Goal: Understand process/instructions: Learn how to perform a task or action

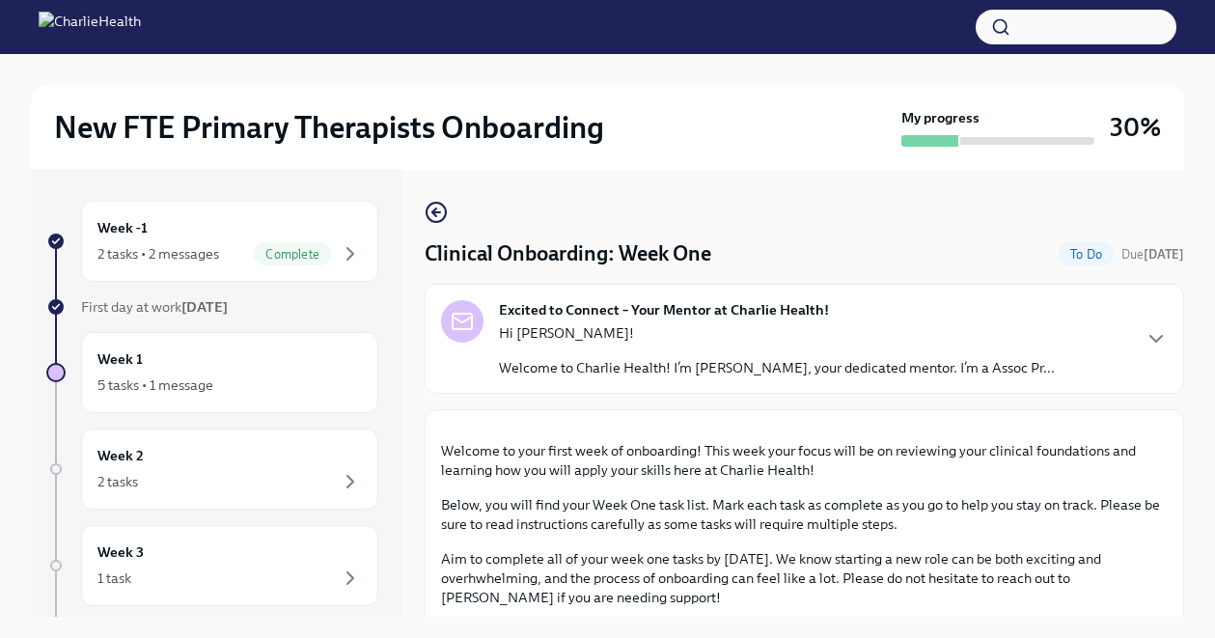
scroll to position [778, 0]
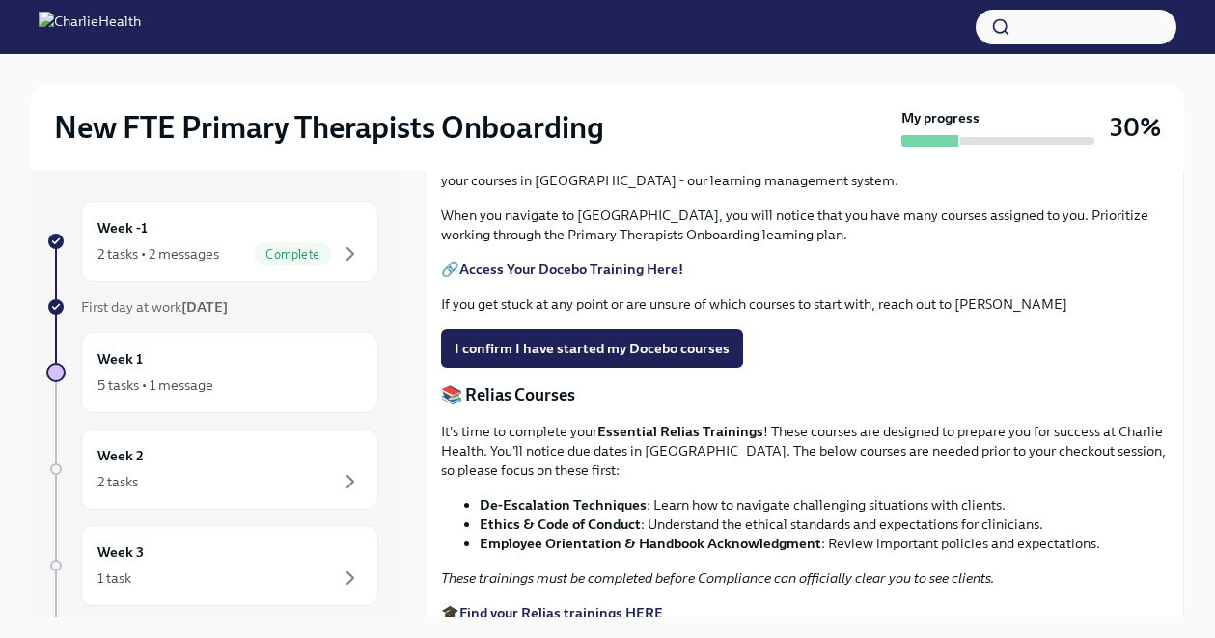
click at [583, 46] on label "Upload HIPAA Certification" at bounding box center [551, 27] width 221 height 39
click at [0, 0] on input "Upload HIPAA Certification" at bounding box center [0, 0] width 0 height 0
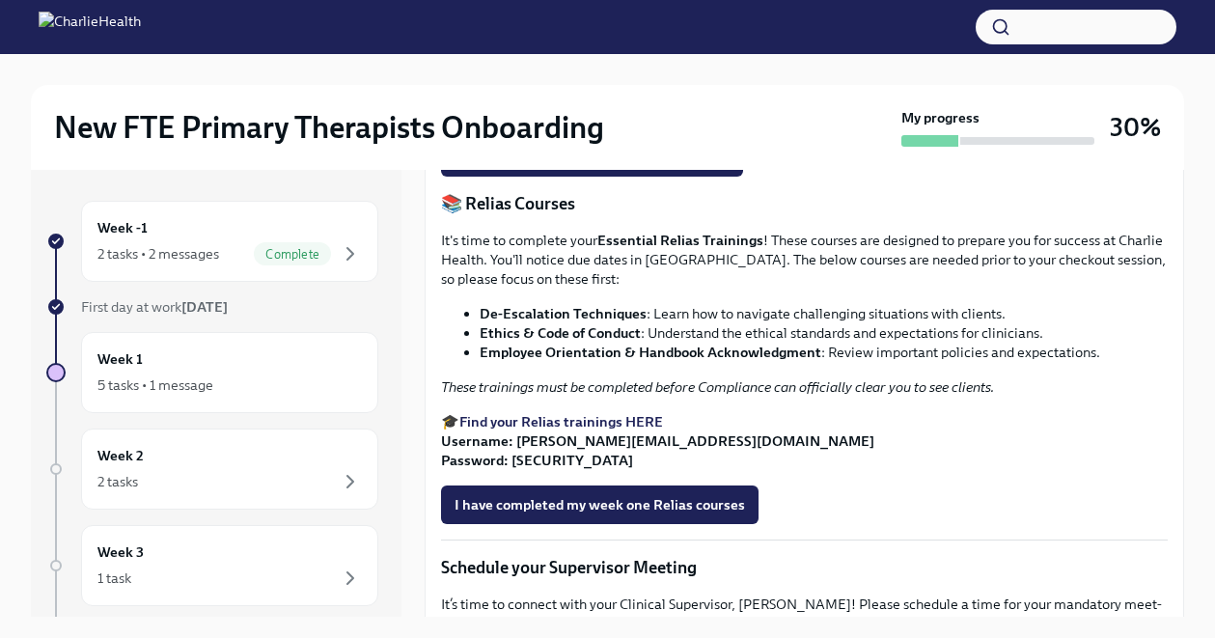
scroll to position [970, 0]
click at [608, 86] on strong "Access Your Docebo Training Here!" at bounding box center [571, 77] width 224 height 17
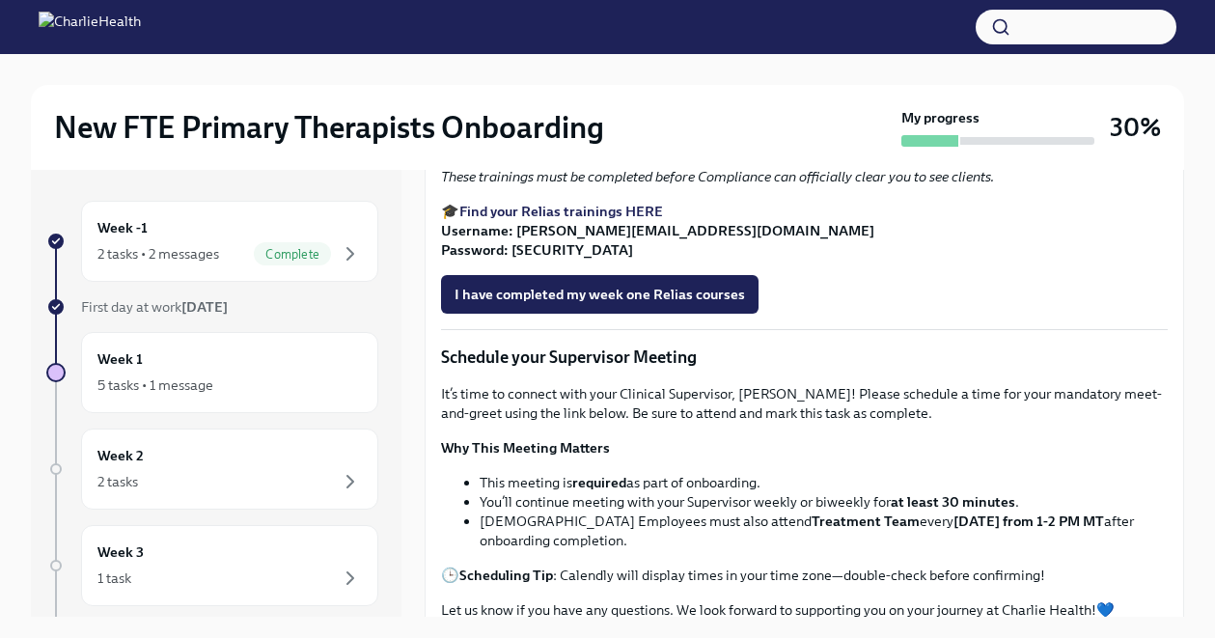
scroll to position [1185, 0]
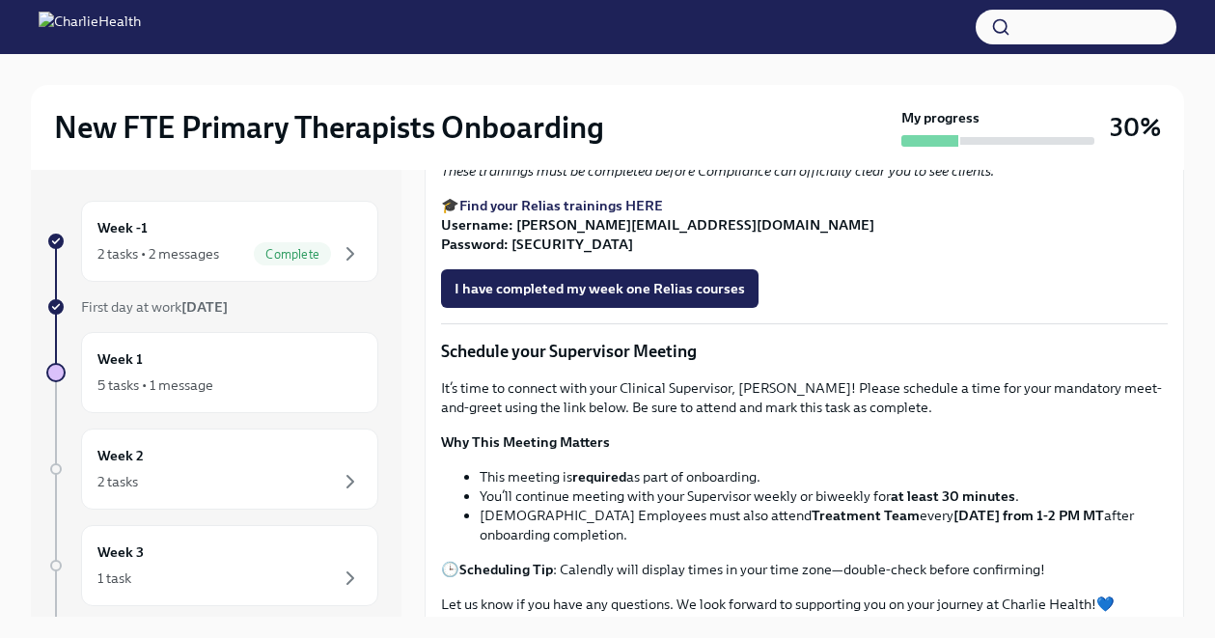
click at [580, 214] on strong "Find your Relias trainings HERE" at bounding box center [561, 205] width 204 height 17
drag, startPoint x: 517, startPoint y: 472, endPoint x: 763, endPoint y: 475, distance: 246.1
click at [763, 254] on p "🎓 Find your Relias trainings HERE Username: [PERSON_NAME][EMAIL_ADDRESS][DOMAIN…" at bounding box center [804, 225] width 727 height 58
copy strong "[PERSON_NAME][EMAIL_ADDRESS][DOMAIN_NAME]"
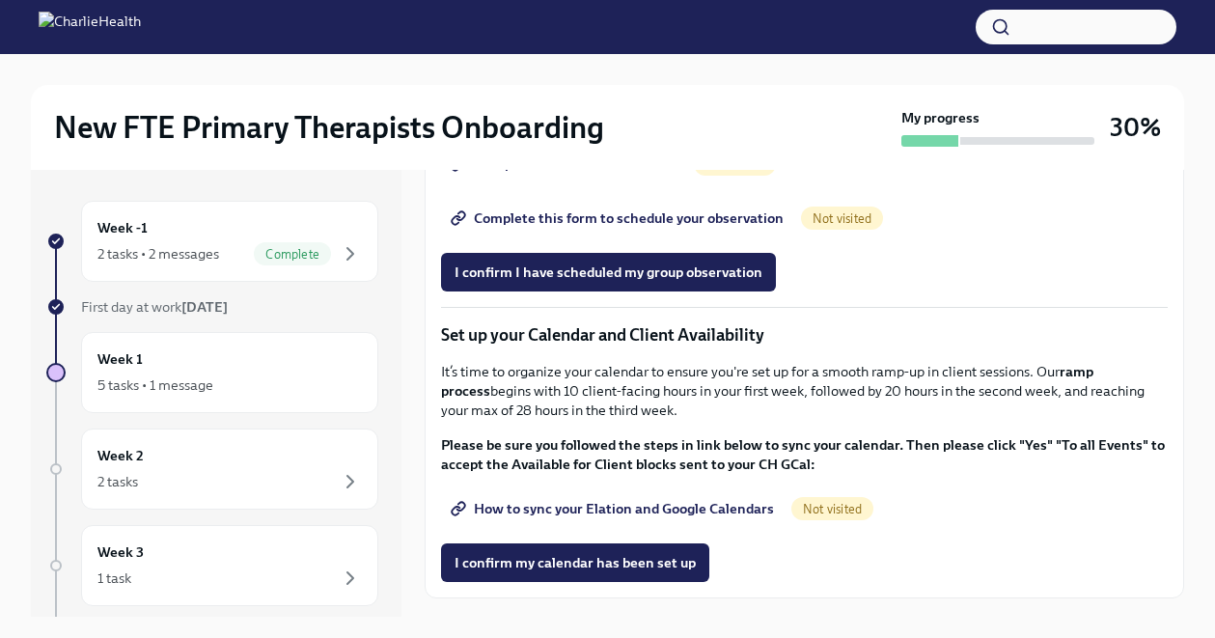
scroll to position [2533, 0]
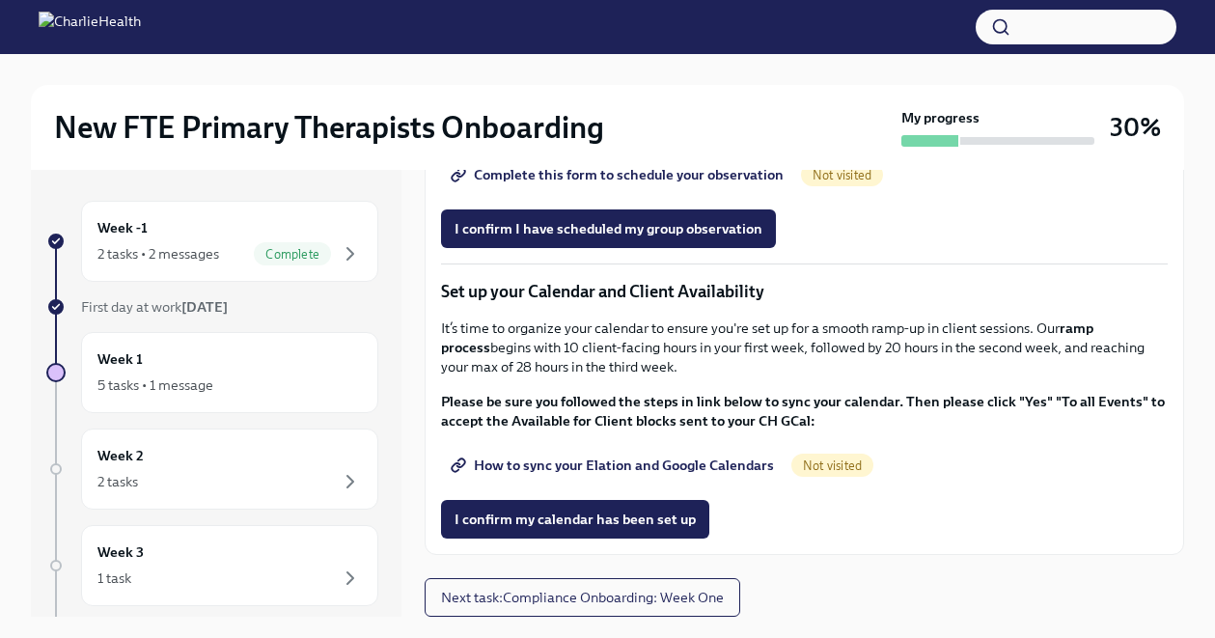
click at [589, 130] on span "Group Observation Instructions" at bounding box center [566, 120] width 222 height 19
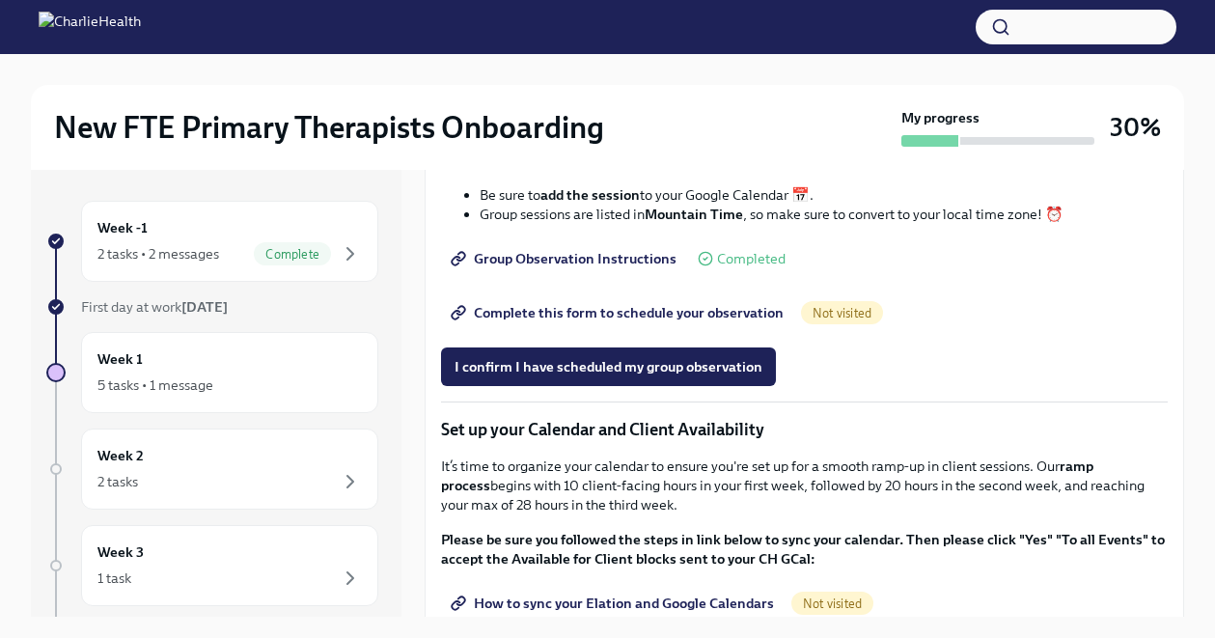
scroll to position [2389, 0]
click at [686, 96] on li "Click the link below to sign up for your groups." at bounding box center [824, 85] width 688 height 19
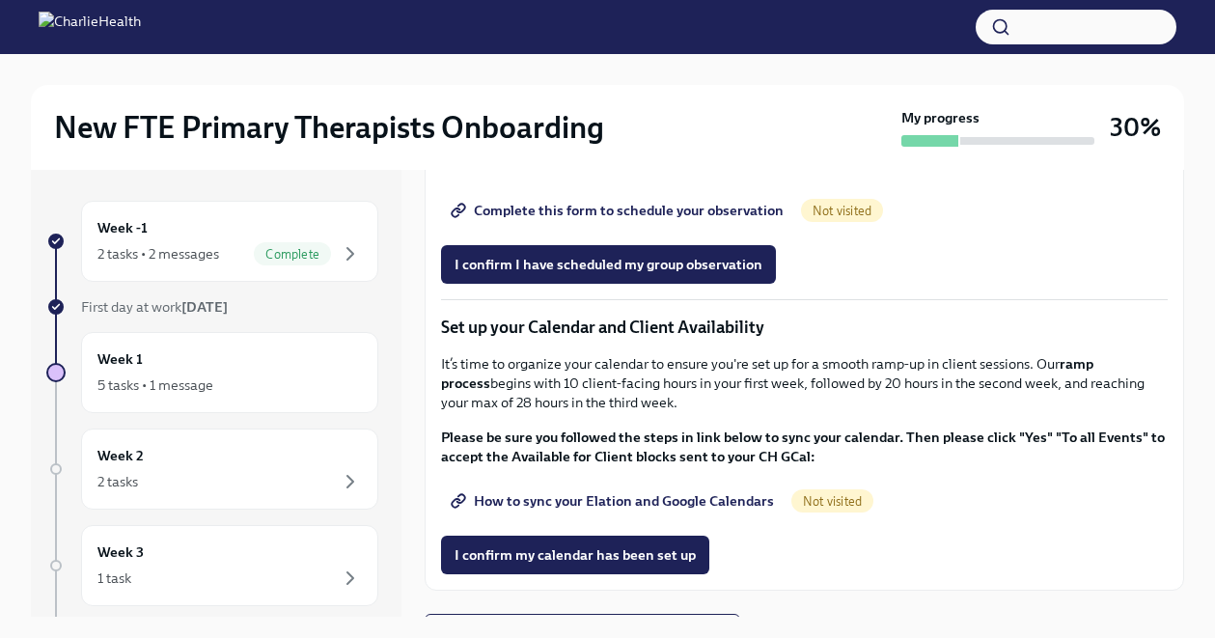
scroll to position [2492, 0]
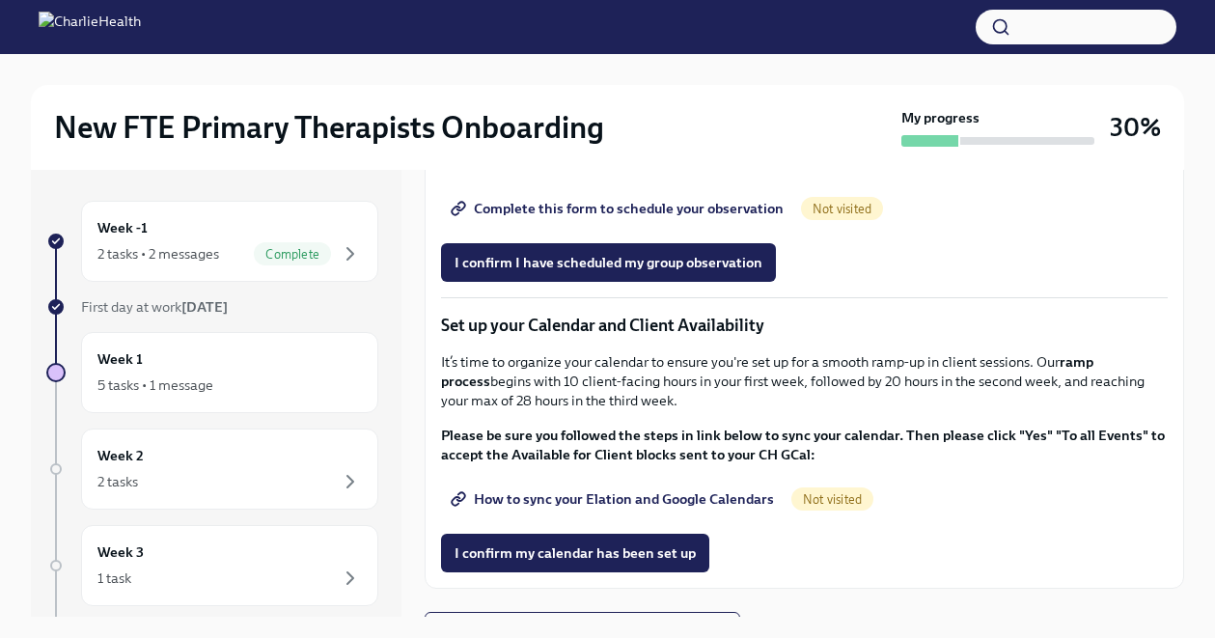
click at [675, 218] on span "Complete this form to schedule your observation" at bounding box center [619, 208] width 329 height 19
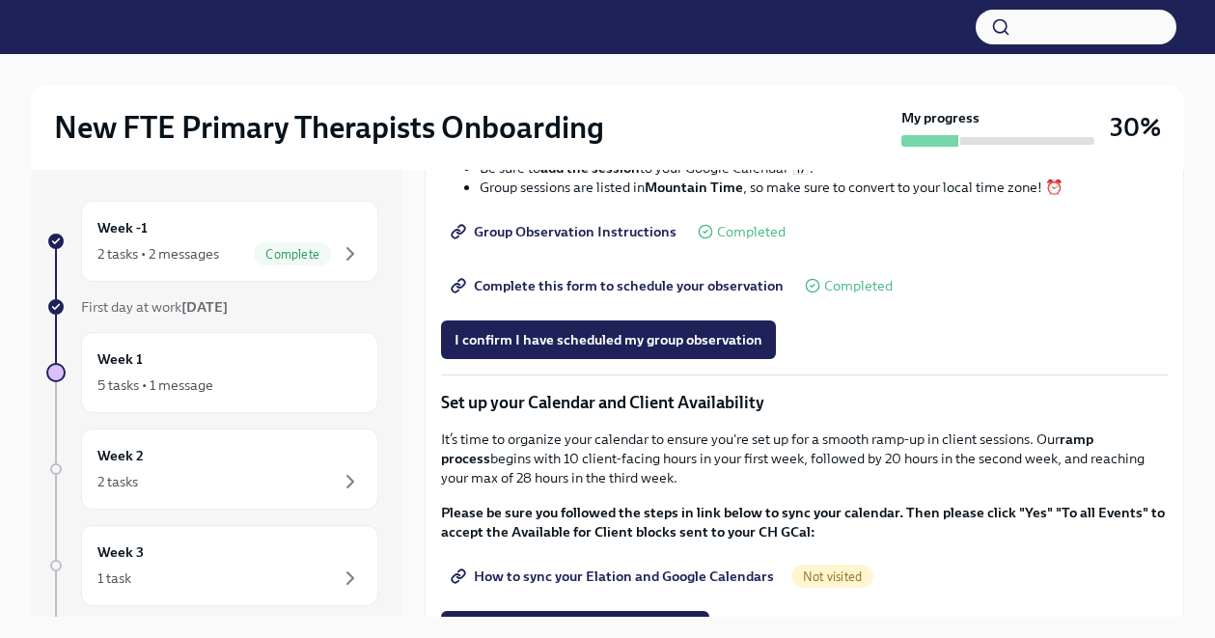
scroll to position [2416, 0]
